Goal: Information Seeking & Learning: Learn about a topic

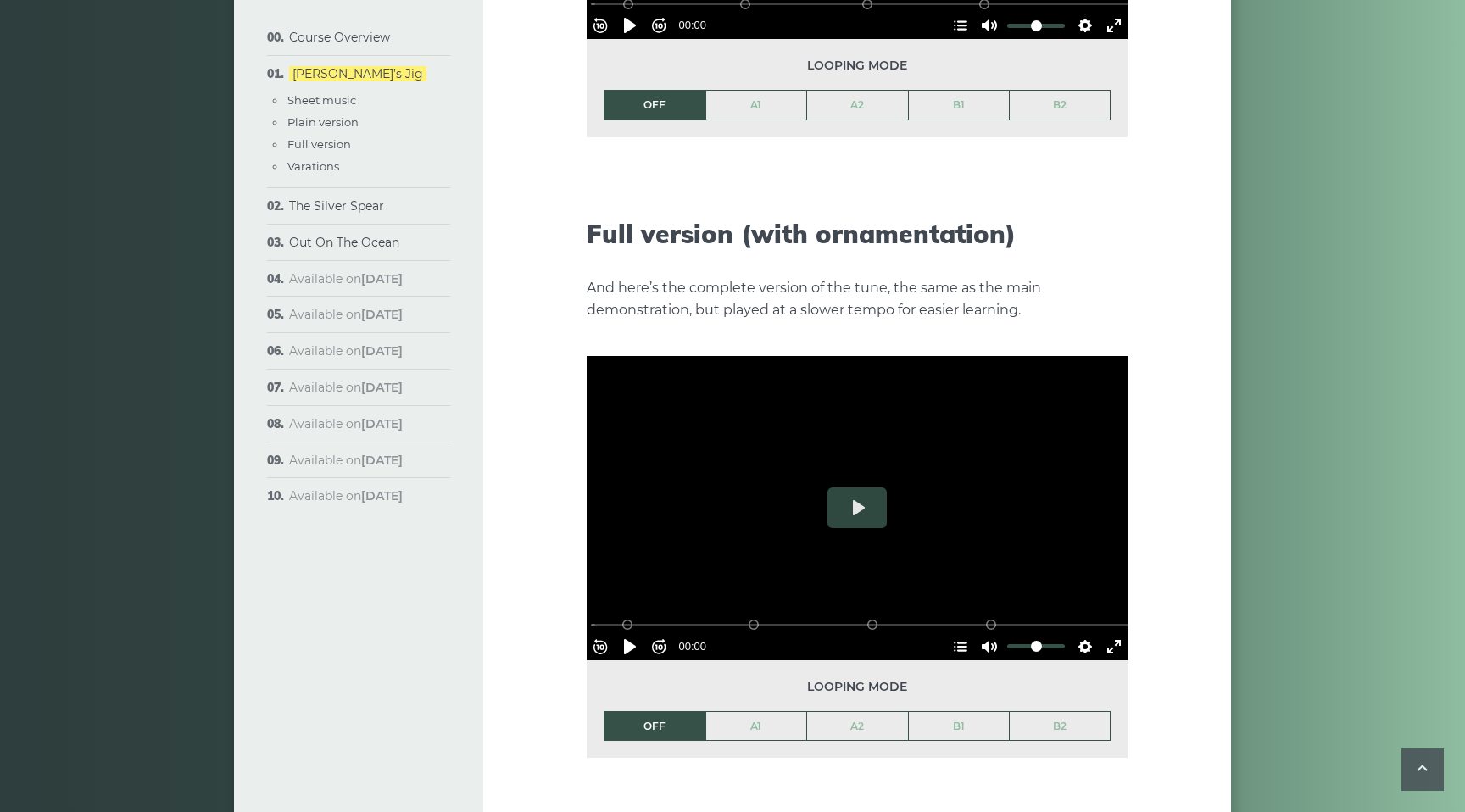
scroll to position [2332, 0]
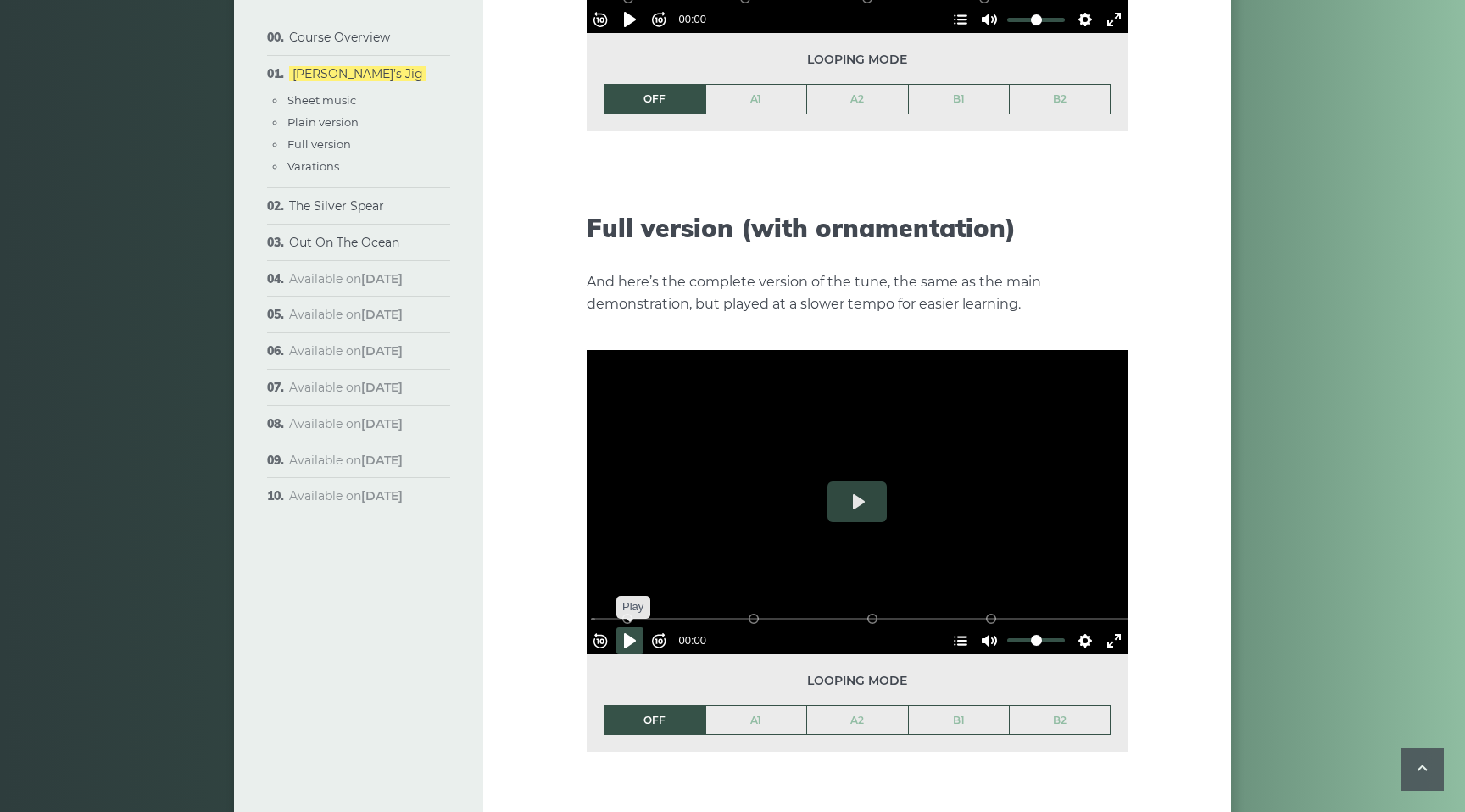
click at [640, 628] on button "Pause Play" at bounding box center [631, 641] width 28 height 28
drag, startPoint x: 759, startPoint y: 588, endPoint x: 585, endPoint y: 584, distance: 174.0
click at [585, 584] on div "Week 1: [PERSON_NAME] Jig The first popular tune we’ll learn in the course is c…" at bounding box center [857, 14] width 748 height 4511
drag, startPoint x: 746, startPoint y: 588, endPoint x: 588, endPoint y: 590, distance: 158.0
click at [591, 611] on input "Seek" at bounding box center [861, 619] width 540 height 17
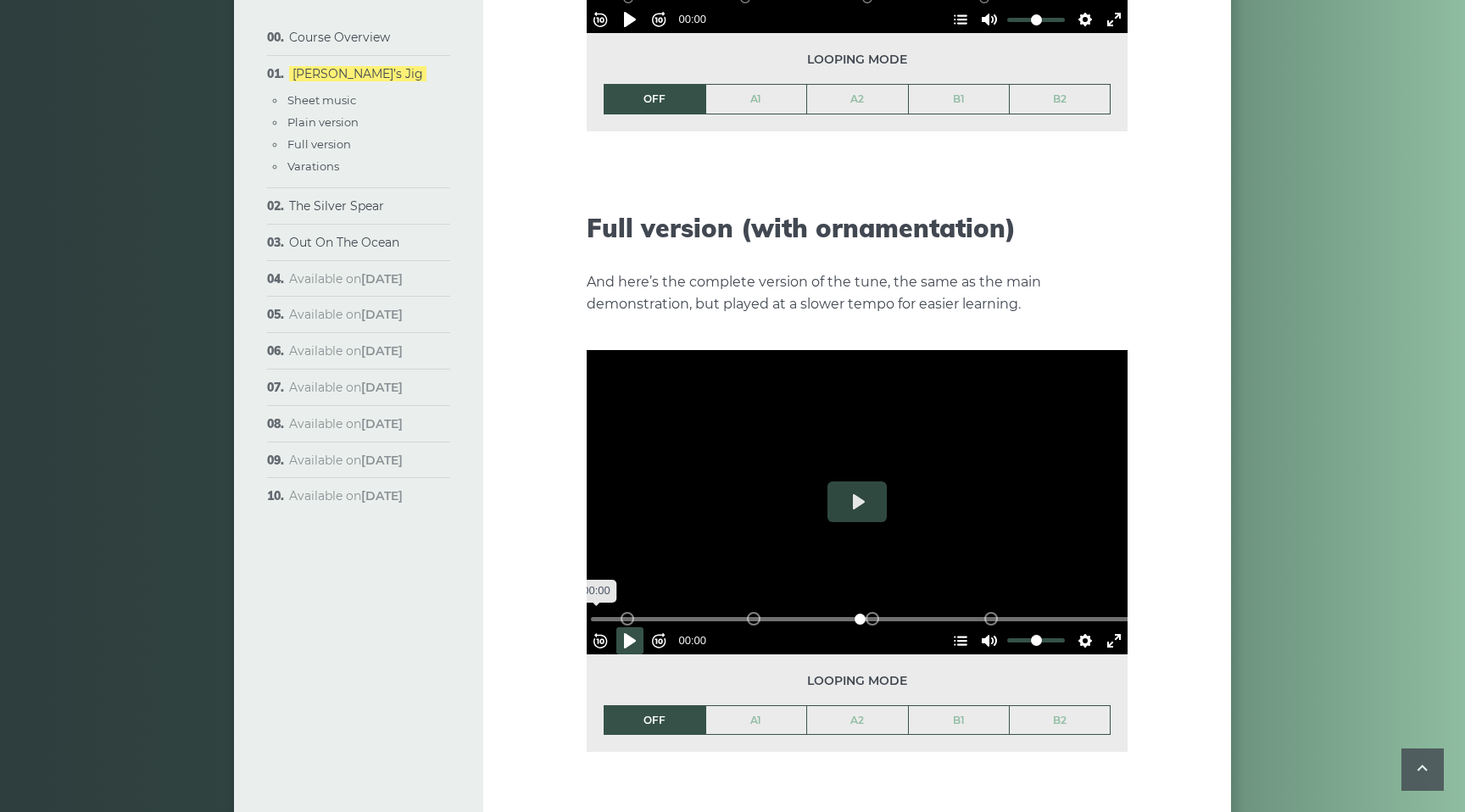
drag, startPoint x: 997, startPoint y: 584, endPoint x: 551, endPoint y: 602, distance: 446.4
click at [591, 611] on input "Seek" at bounding box center [861, 619] width 540 height 17
click at [641, 628] on button "Pause Play" at bounding box center [631, 641] width 28 height 28
type input "****"
click at [341, 245] on link "Out On The Ocean" at bounding box center [344, 242] width 110 height 16
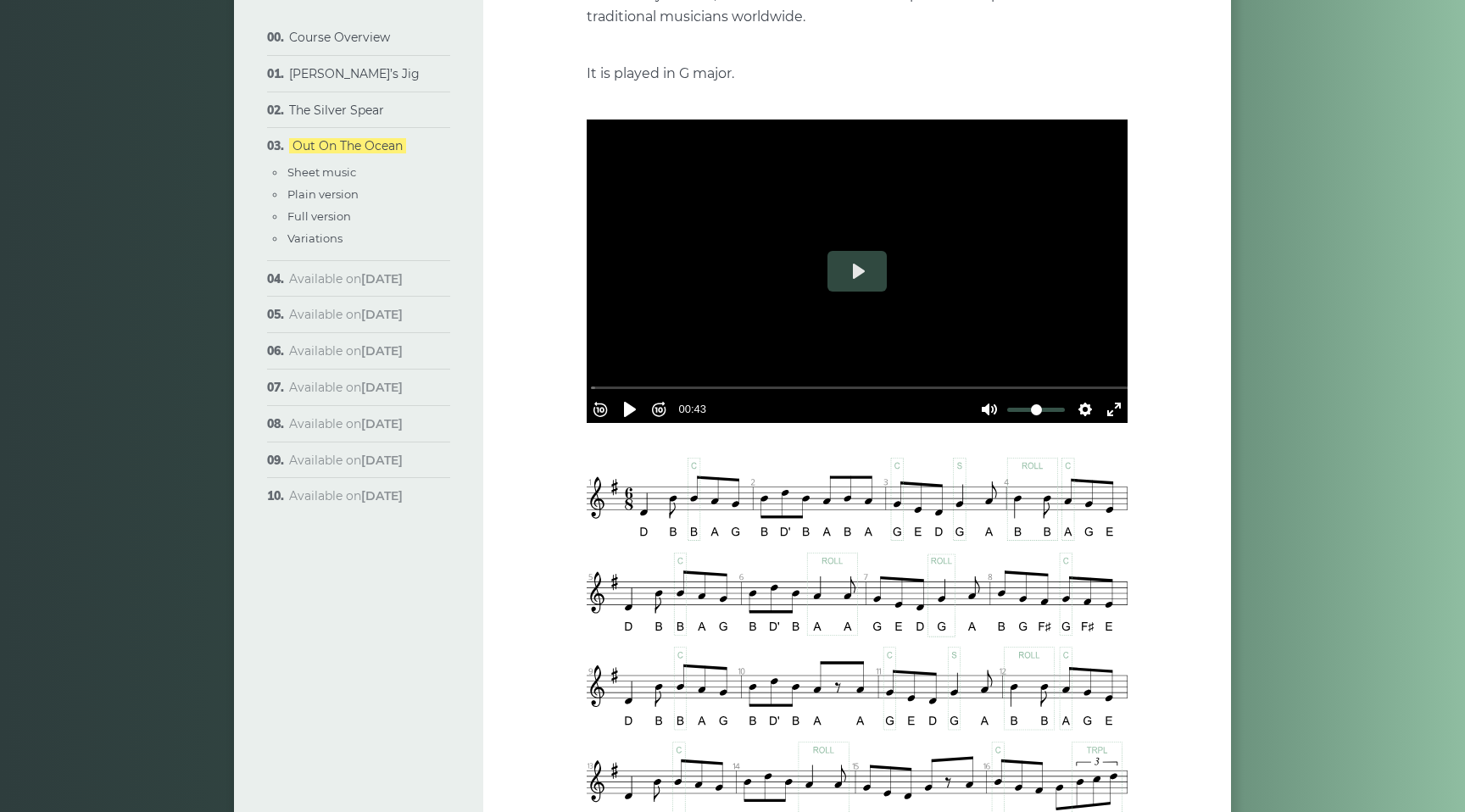
scroll to position [283, 0]
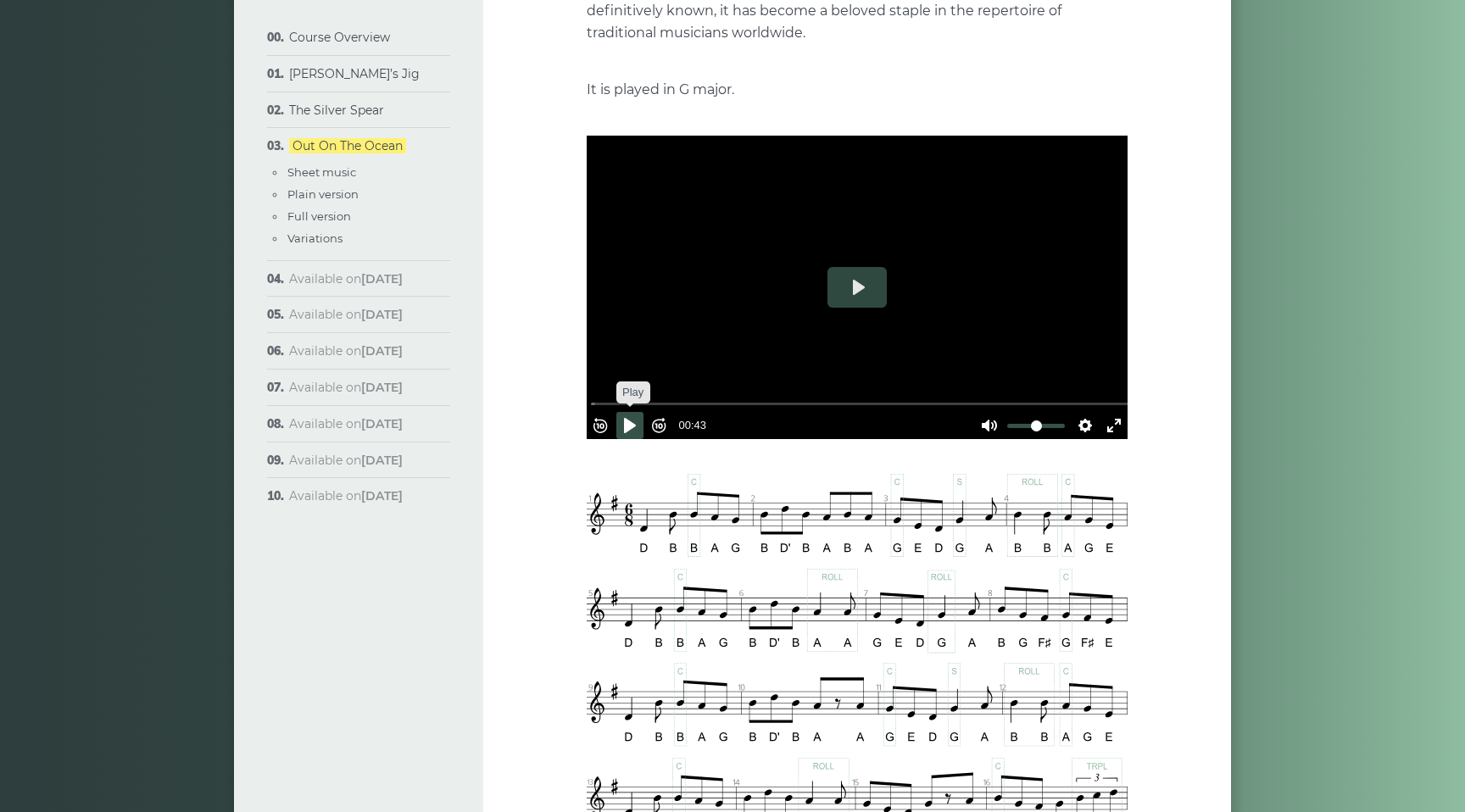
click at [635, 418] on button "Pause Play" at bounding box center [631, 426] width 28 height 28
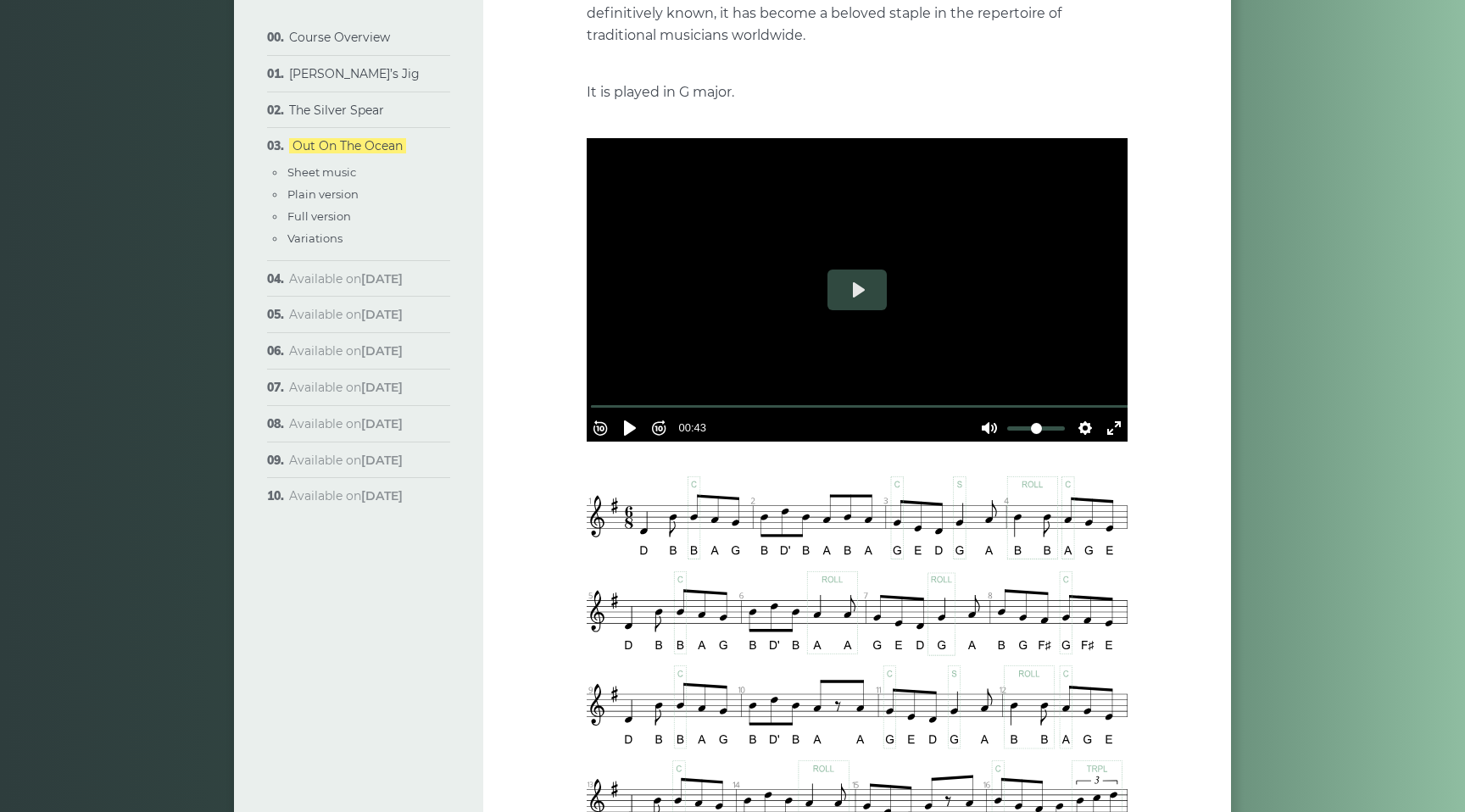
scroll to position [290, 0]
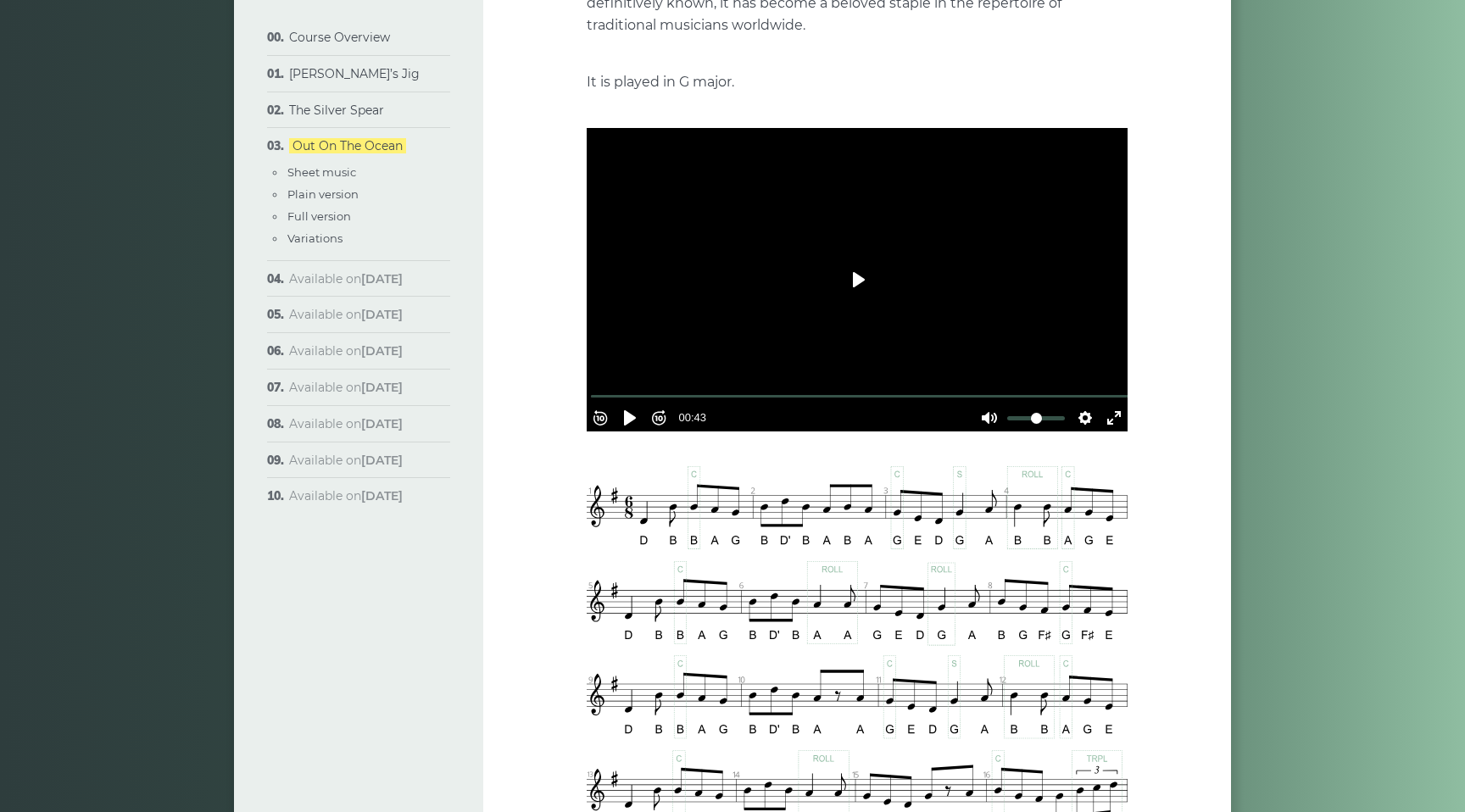
click at [862, 278] on button "Play" at bounding box center [857, 280] width 60 height 40
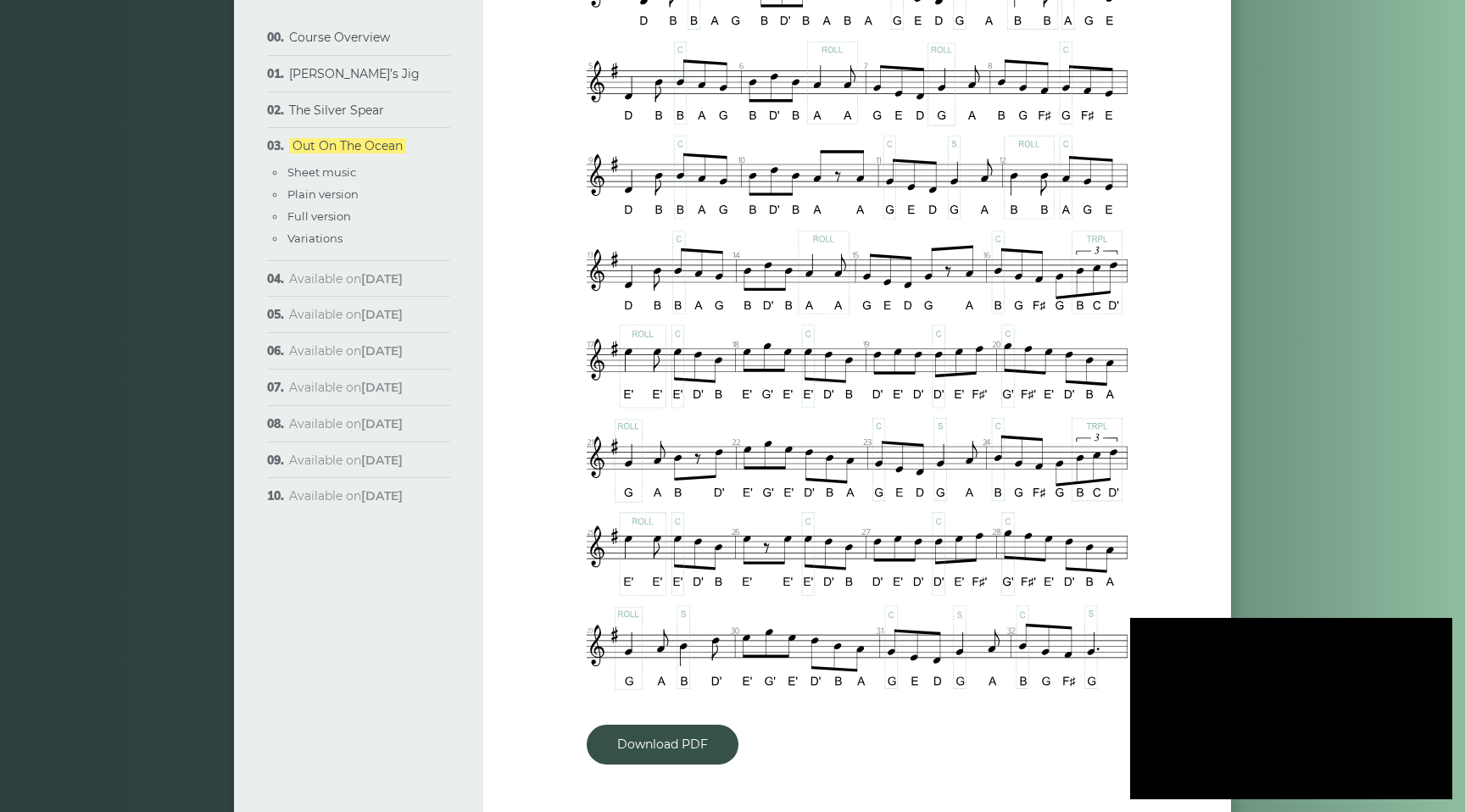
scroll to position [818, 0]
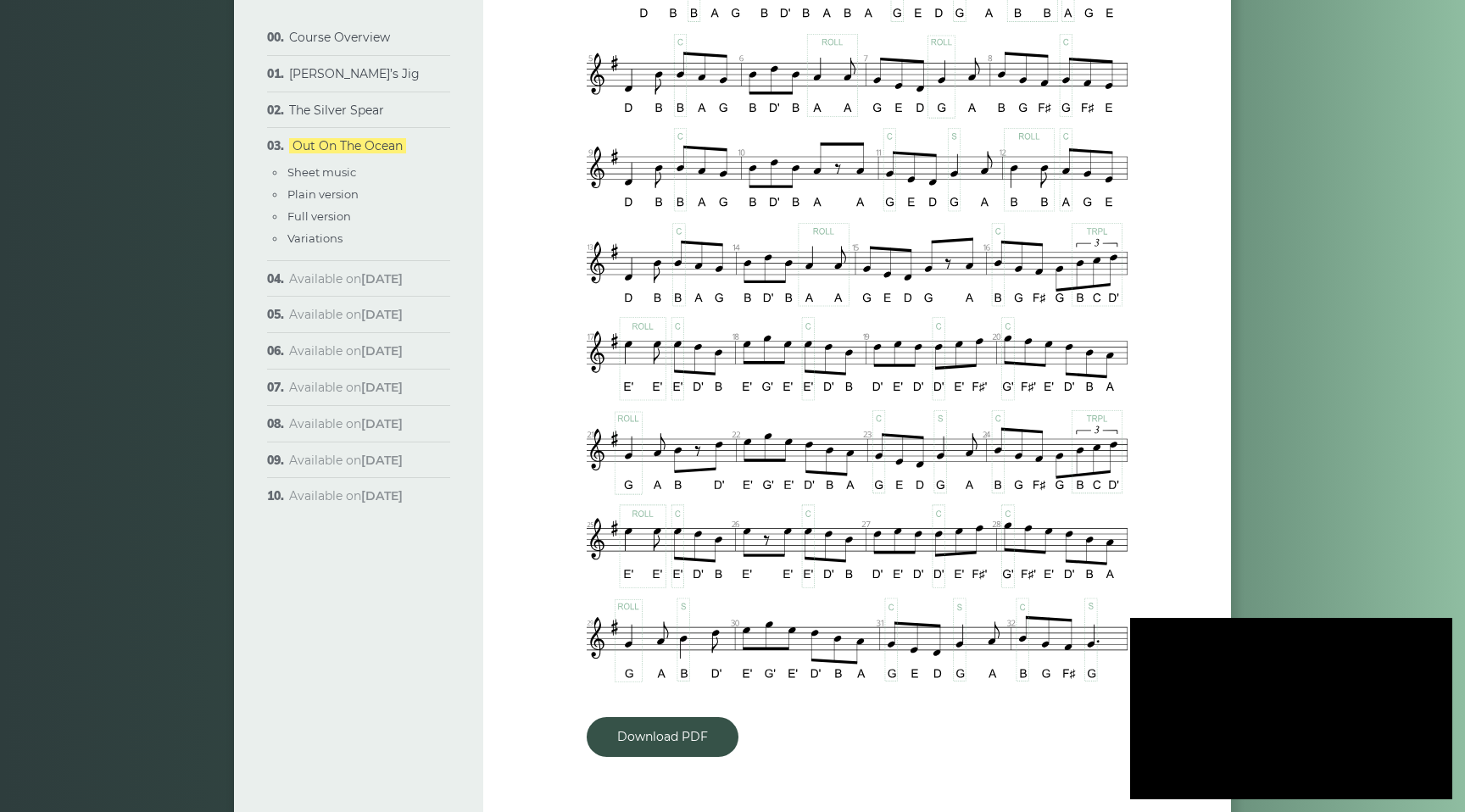
type input "***"
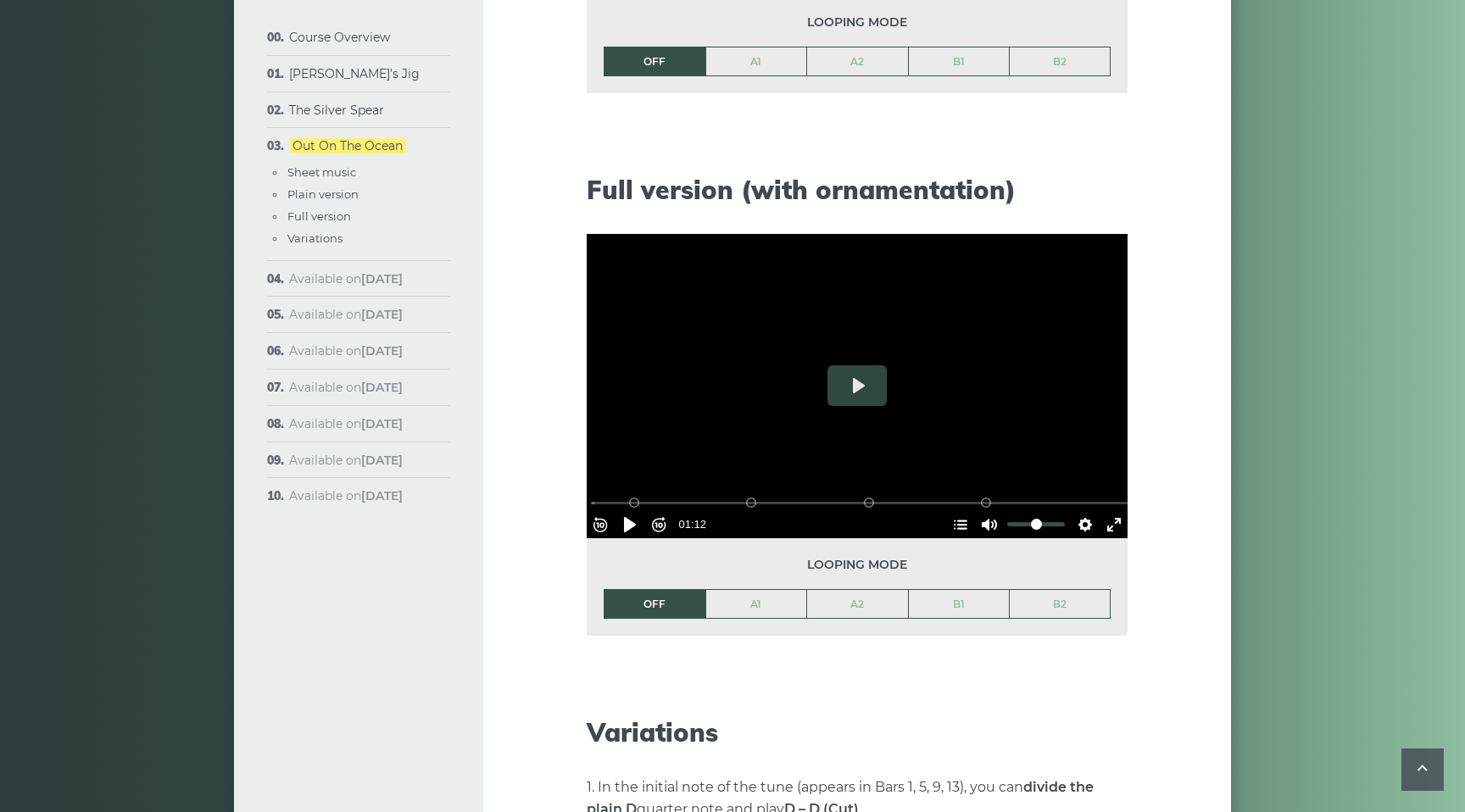
scroll to position [2030, 0]
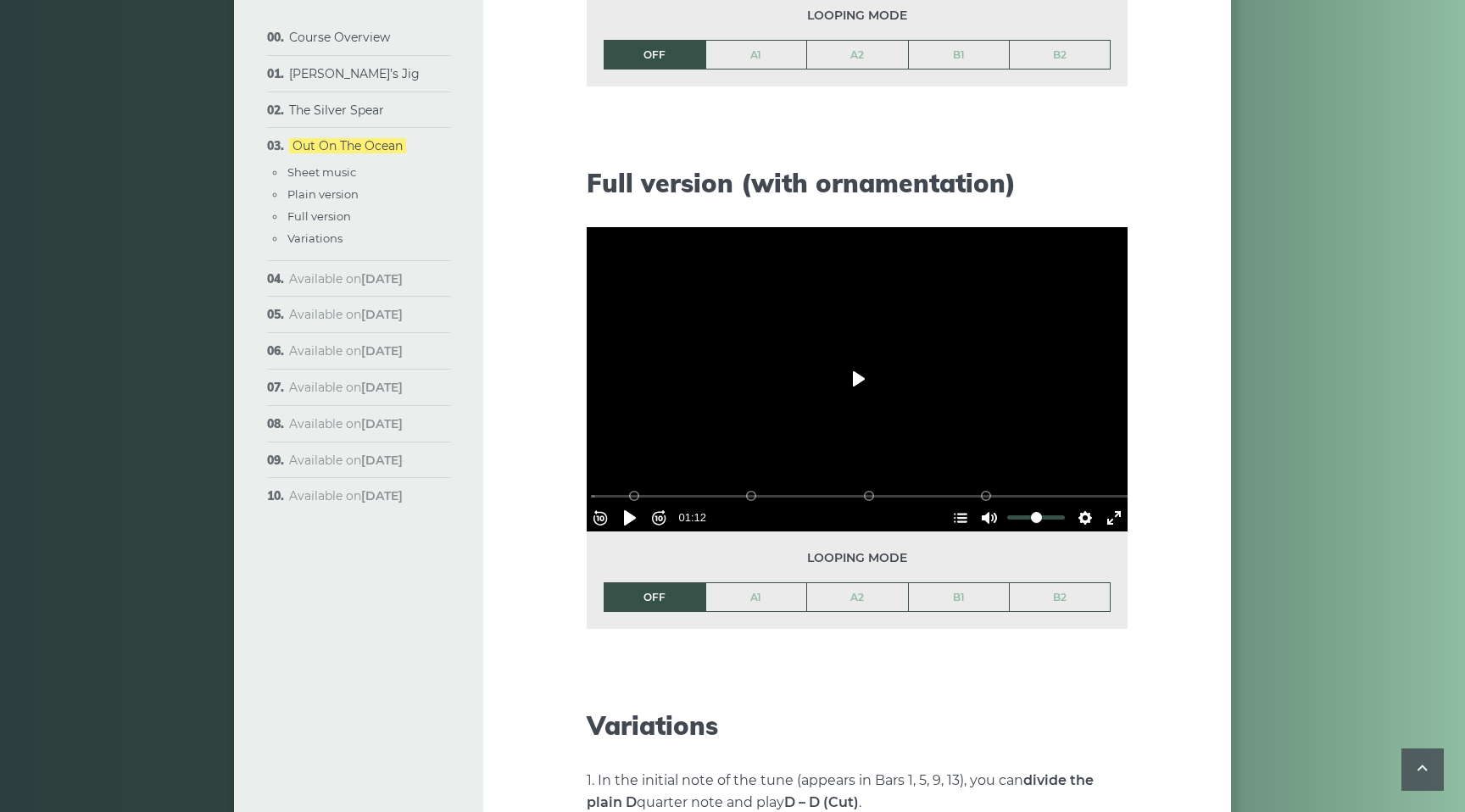
click at [856, 374] on button "Play" at bounding box center [857, 379] width 60 height 40
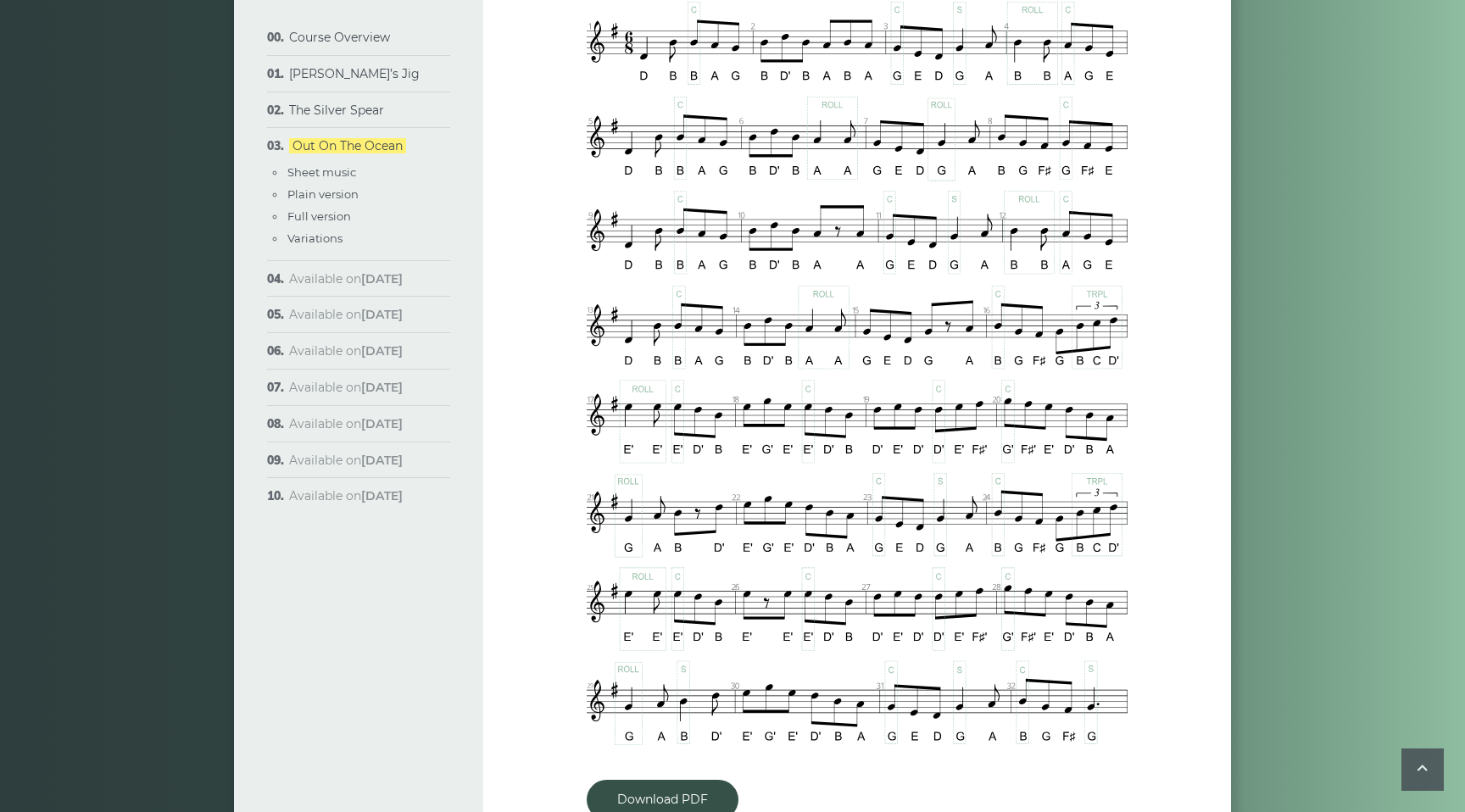
scroll to position [770, 0]
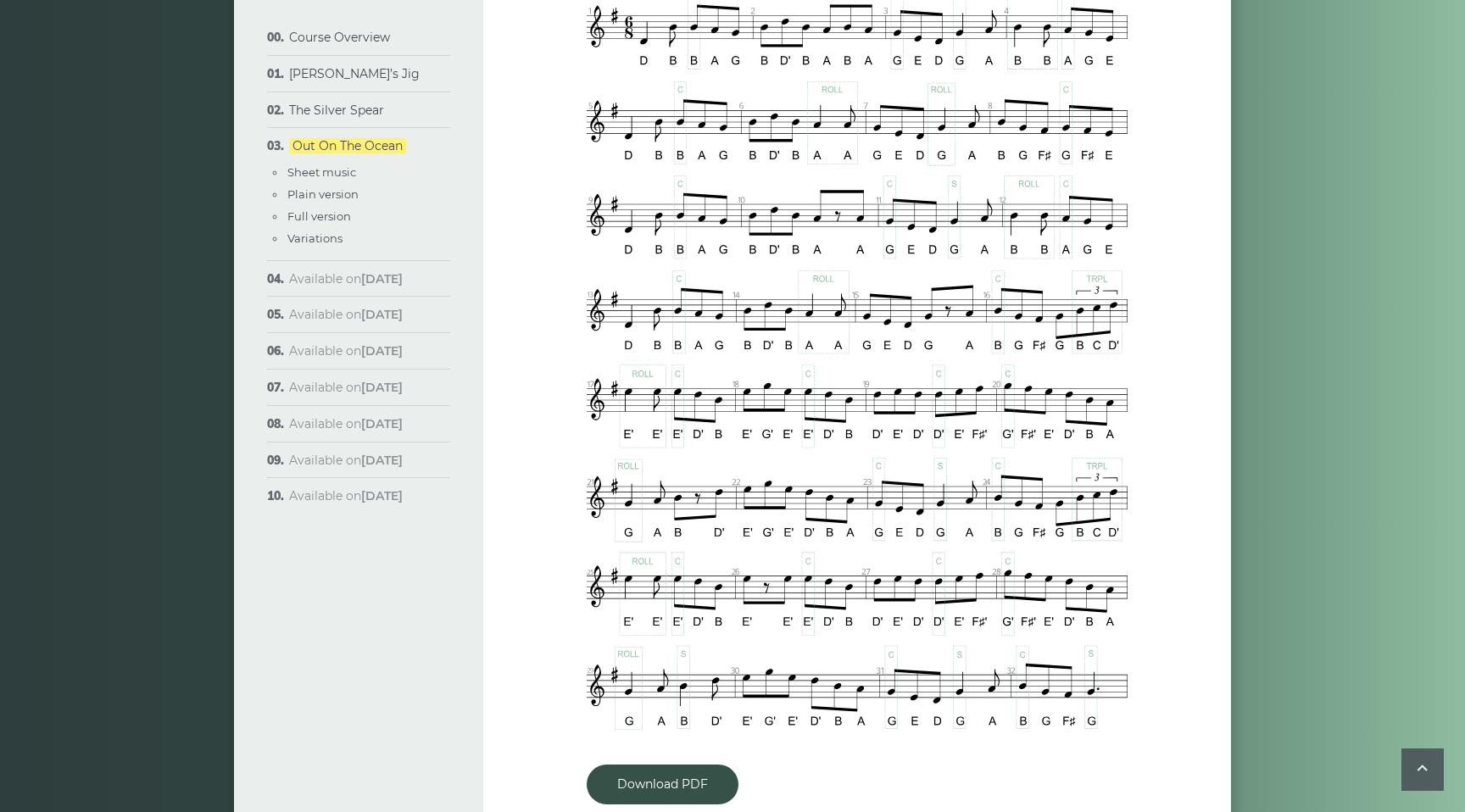
type input "***"
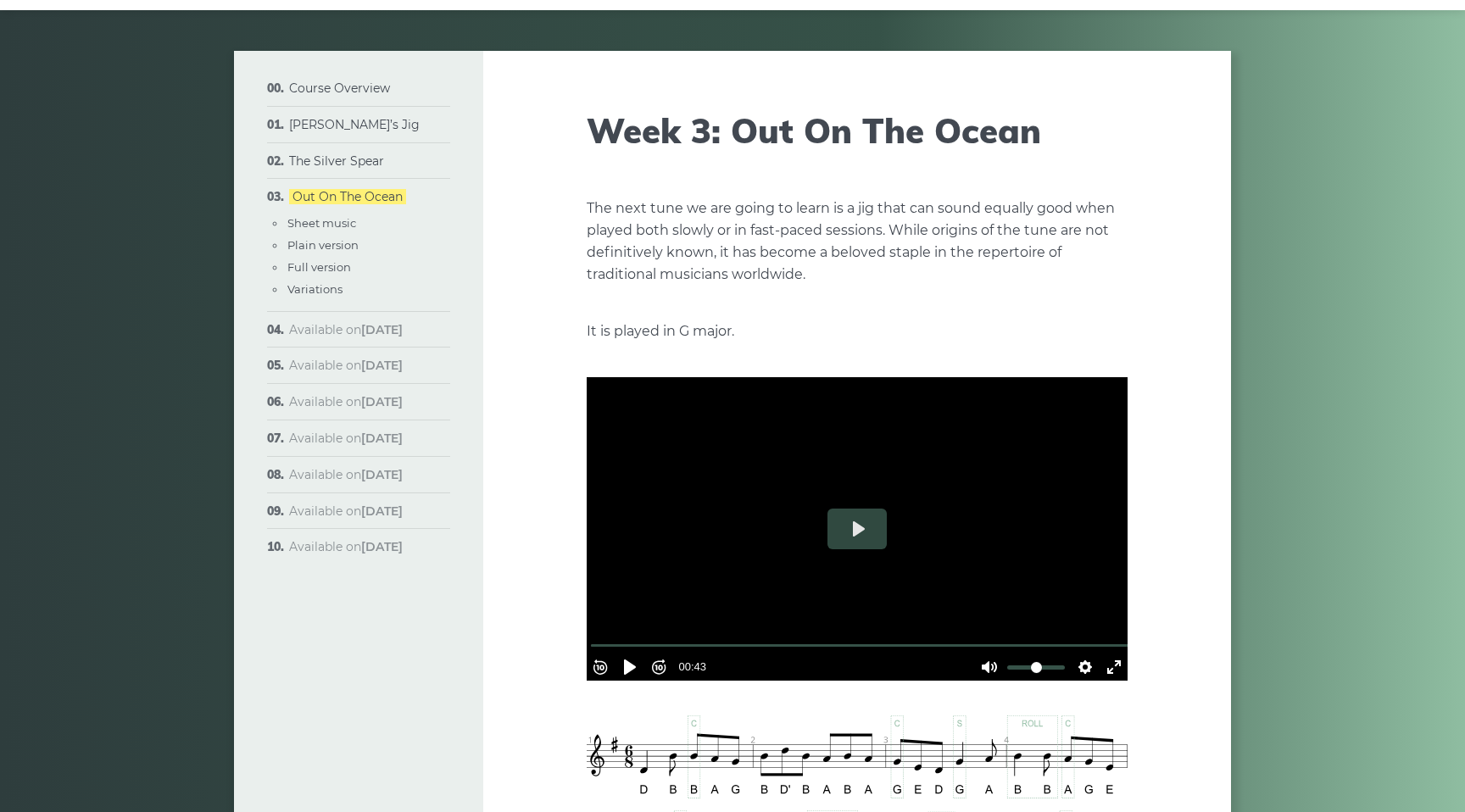
scroll to position [0, 0]
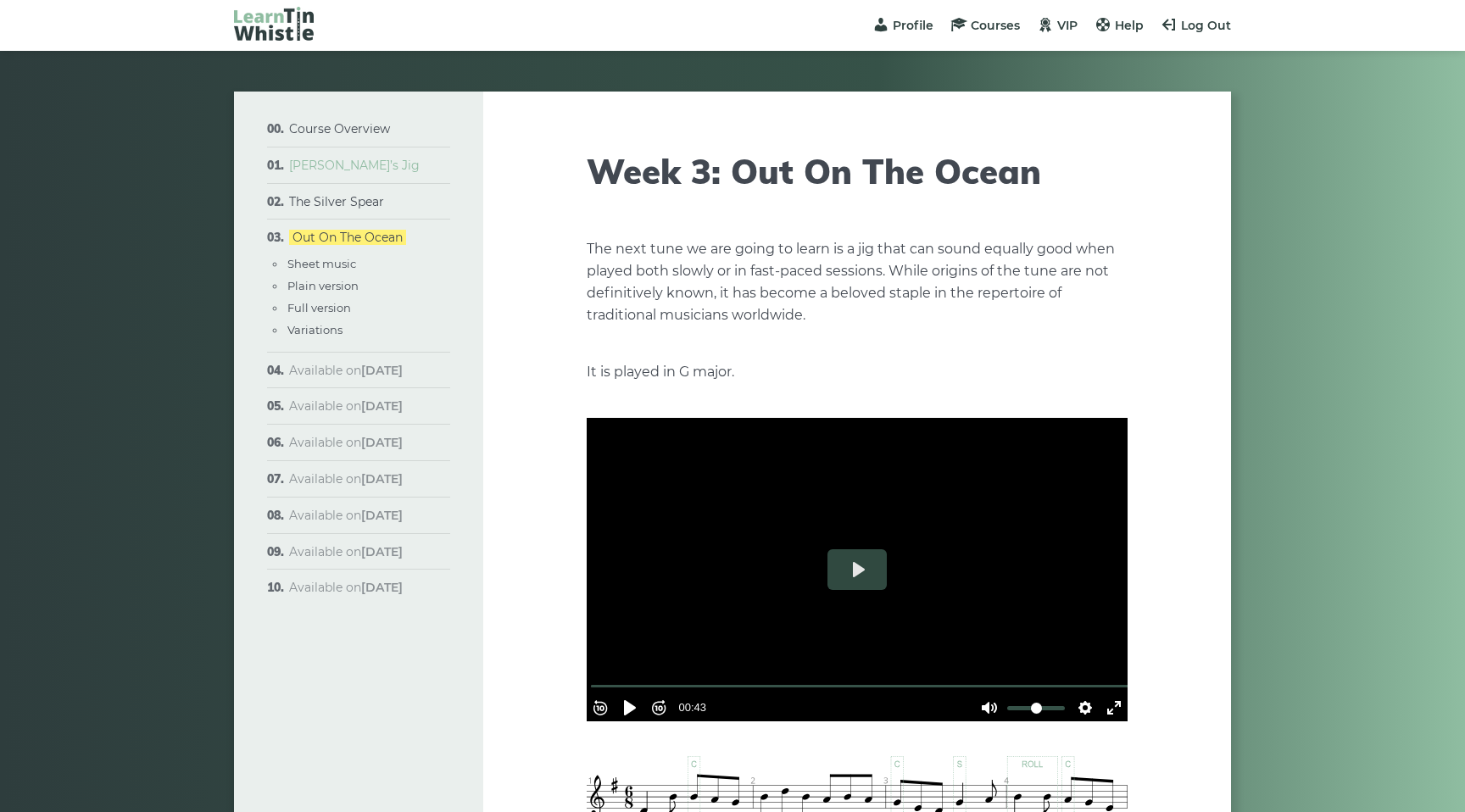
click at [330, 162] on link "[PERSON_NAME]’s Jig" at bounding box center [354, 165] width 130 height 16
